Goal: Task Accomplishment & Management: Complete application form

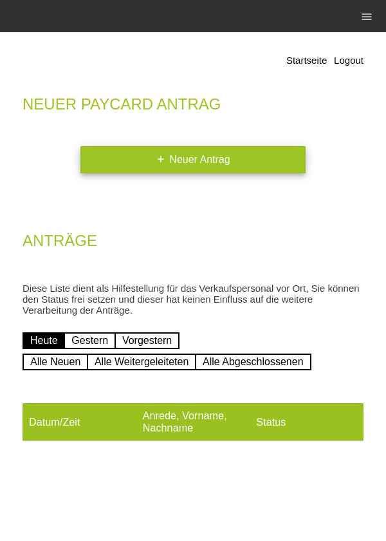
click at [256, 171] on link "add Neuer Antrag" at bounding box center [192, 159] width 225 height 27
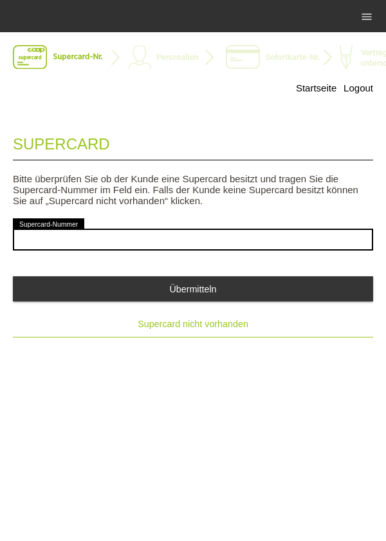
click at [239, 329] on span "Supercard nicht vorhanden" at bounding box center [193, 324] width 111 height 10
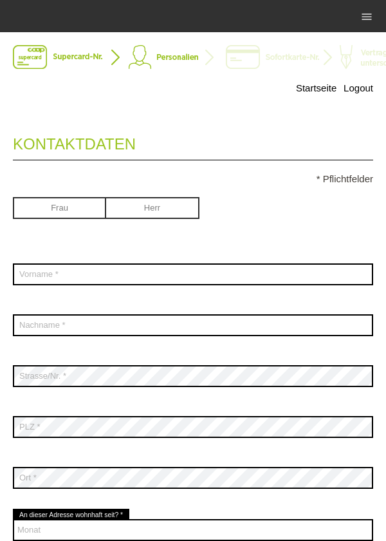
click at [171, 215] on input "radio" at bounding box center [152, 206] width 93 height 19
radio input "true"
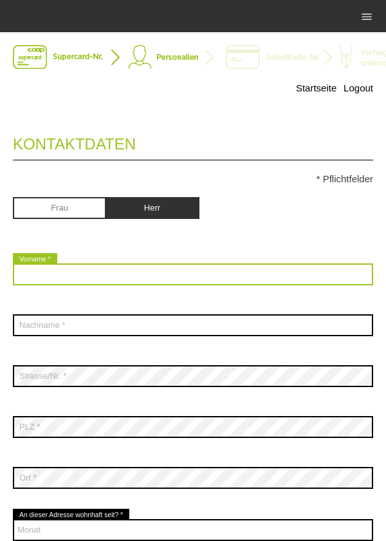
click at [171, 276] on input "text" at bounding box center [193, 274] width 360 height 22
type input "Au"
